Goal: Check status

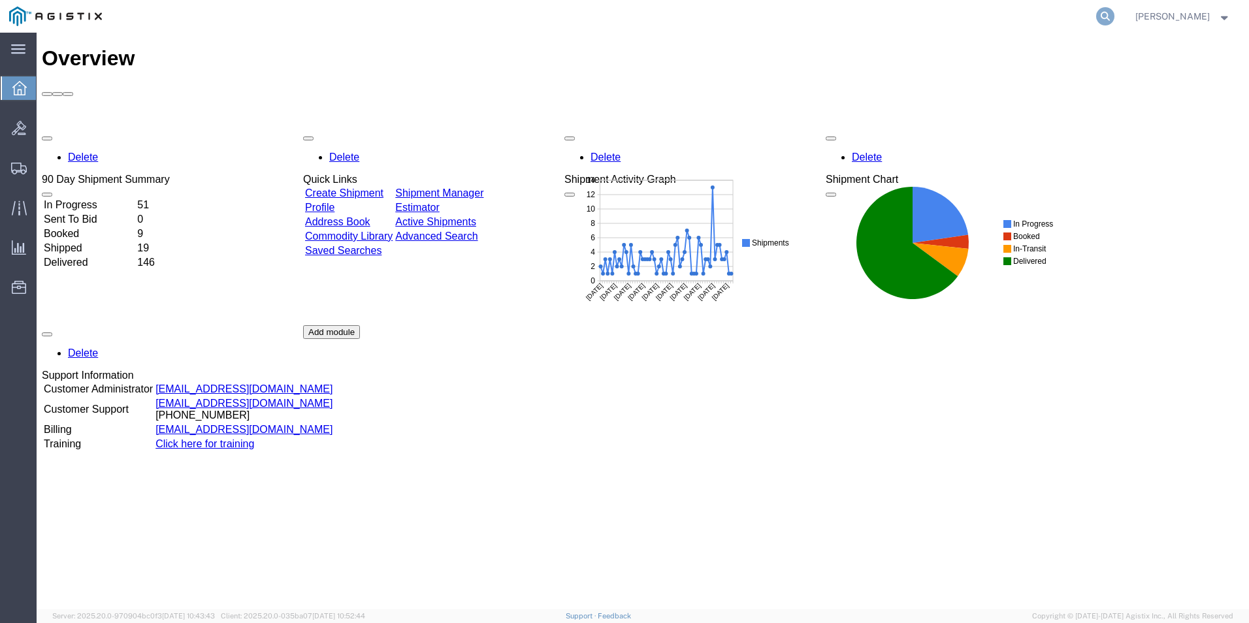
click at [1115, 16] on icon at bounding box center [1105, 16] width 18 height 18
click at [811, 14] on input "search" at bounding box center [897, 16] width 397 height 31
type input "gdit-75872"
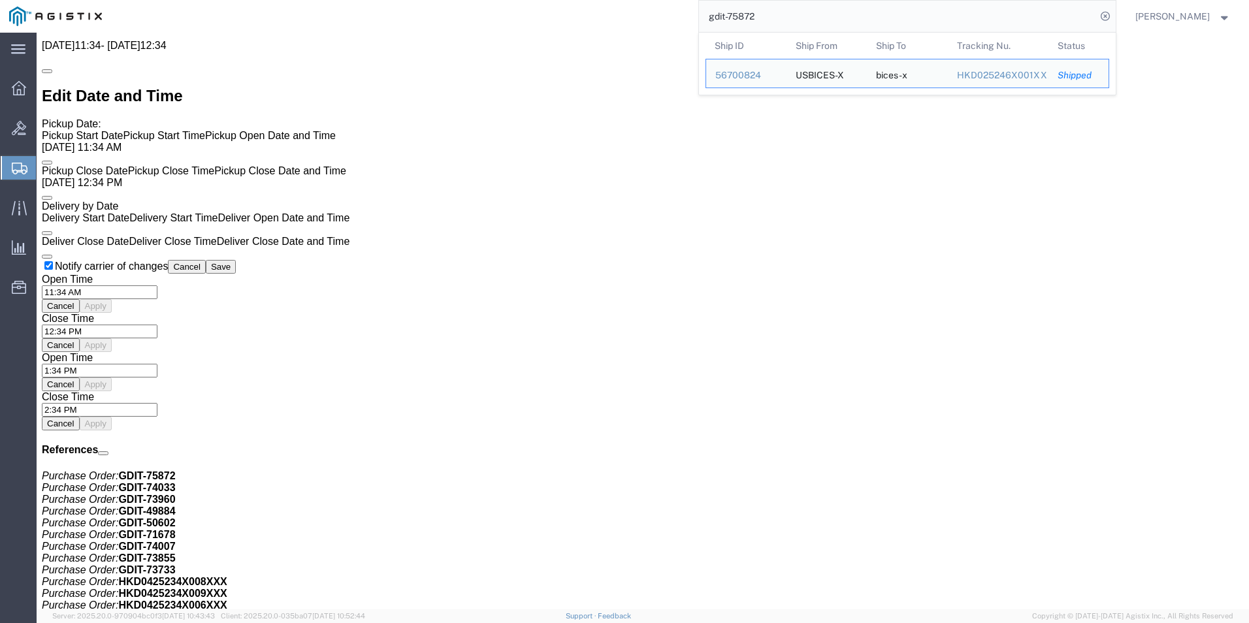
scroll to position [1176, 0]
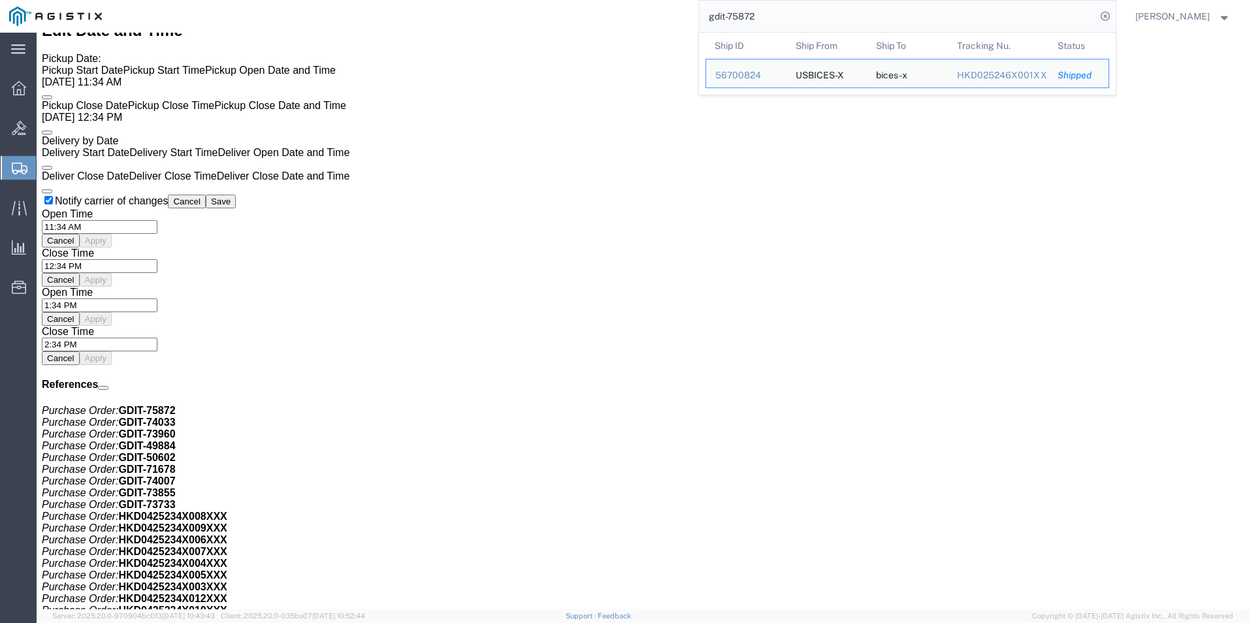
click div "1 Pallet(s) Standard (Not Stackable) Total weight: 555.00 ( 614.00 dim ) LBS Di…"
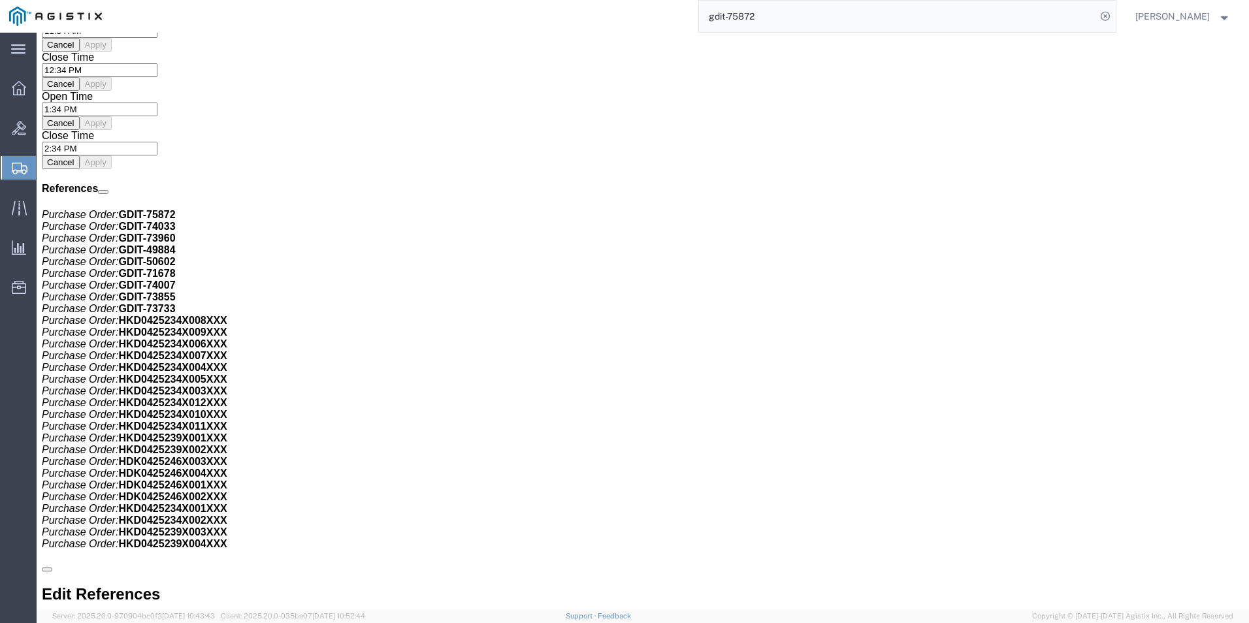
scroll to position [1307, 0]
